Goal: Ask a question

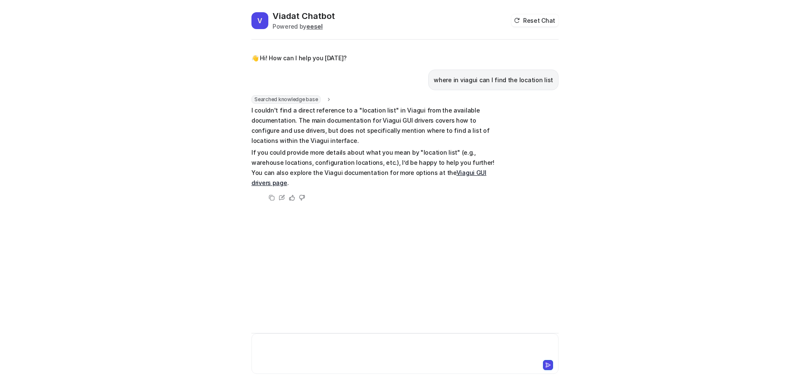
click at [314, 343] on div at bounding box center [405, 348] width 303 height 19
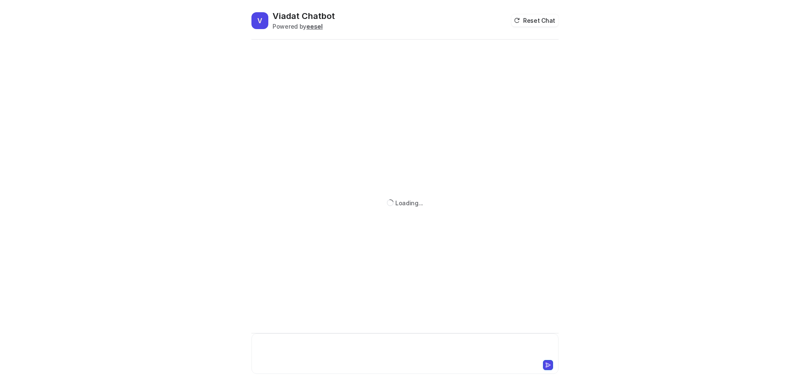
click at [338, 346] on div at bounding box center [405, 348] width 303 height 19
